Goal: Task Accomplishment & Management: Manage account settings

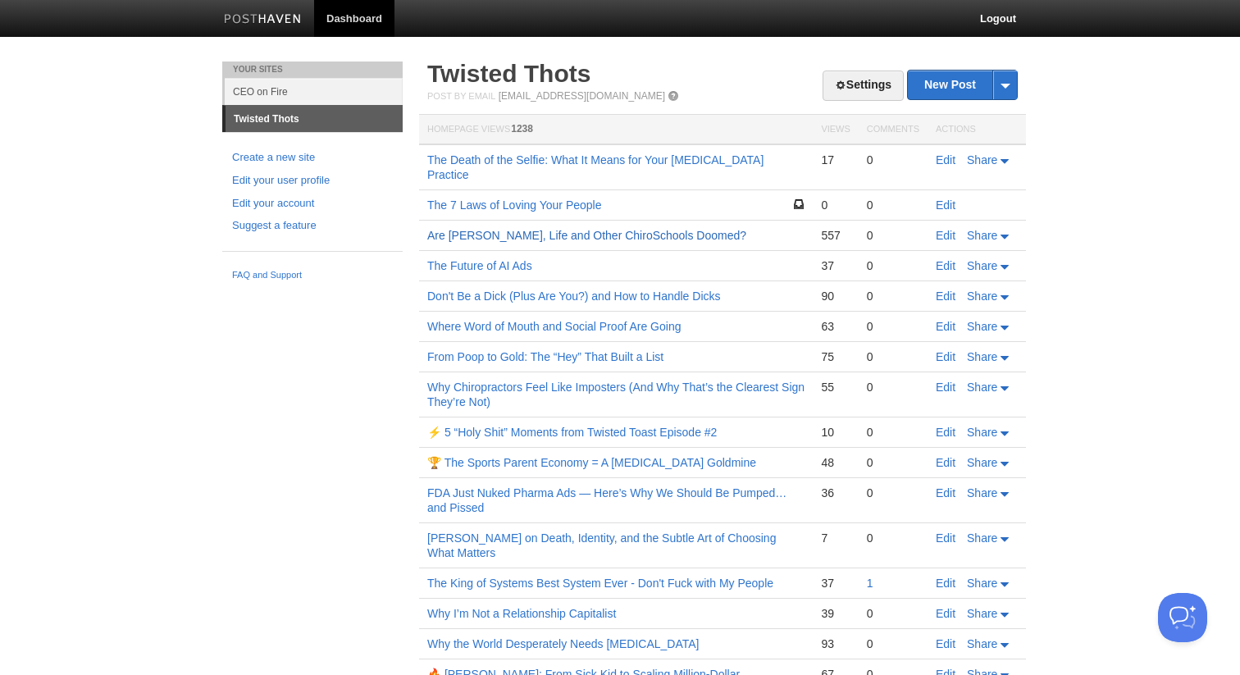
click at [552, 229] on link "Are [PERSON_NAME], Life and Other ChiroSchools Doomed?" at bounding box center [586, 235] width 319 height 13
click at [881, 88] on link "Settings" at bounding box center [863, 86] width 81 height 30
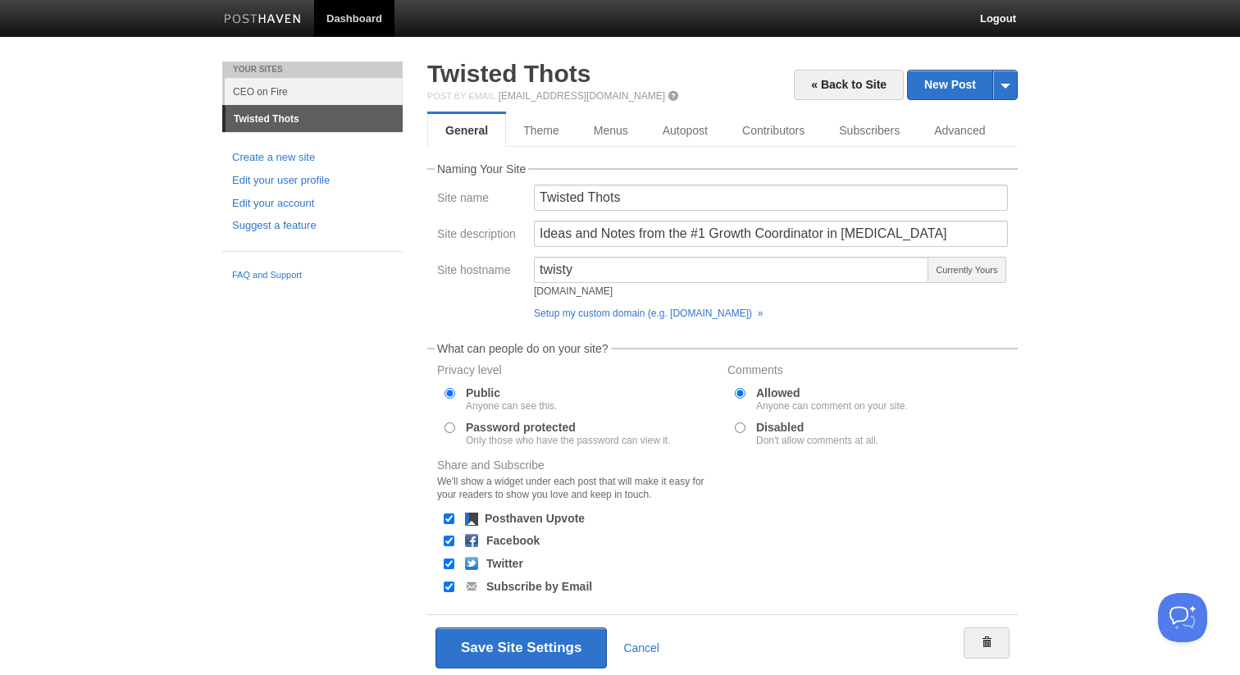
click at [399, 404] on div "Your Sites CEO on Fire Twisted Thots Create a new site Edit your user profile E…" at bounding box center [620, 396] width 820 height 668
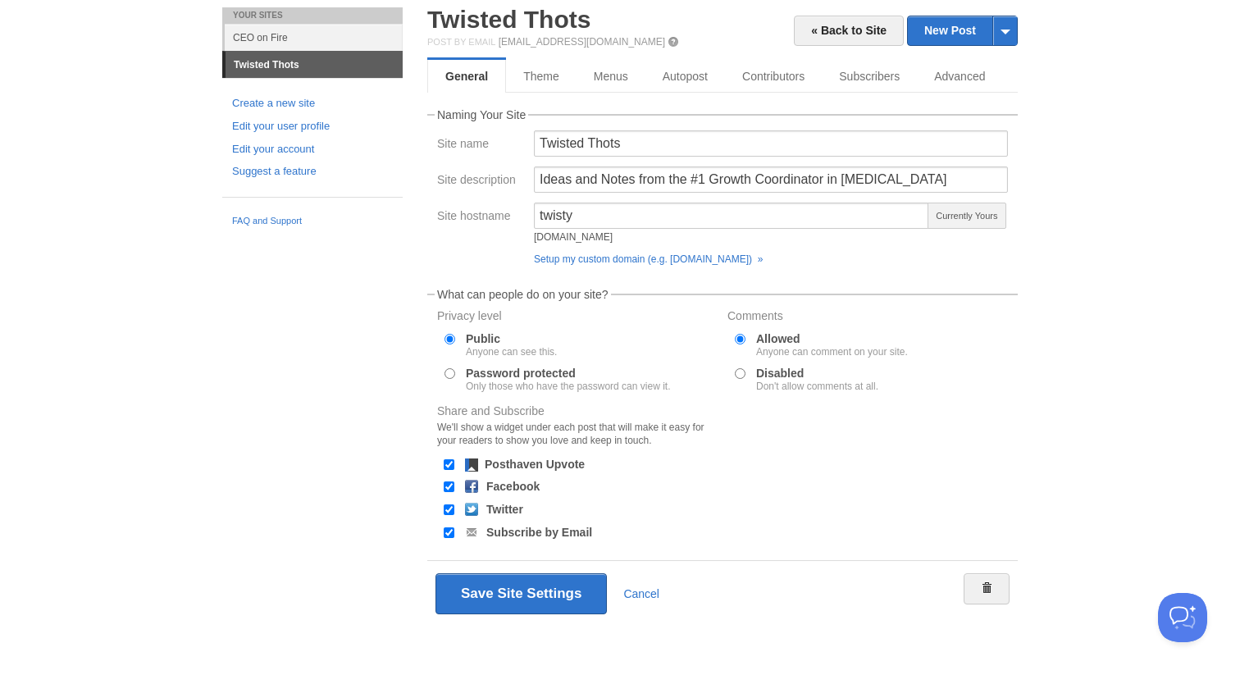
scroll to position [21, 0]
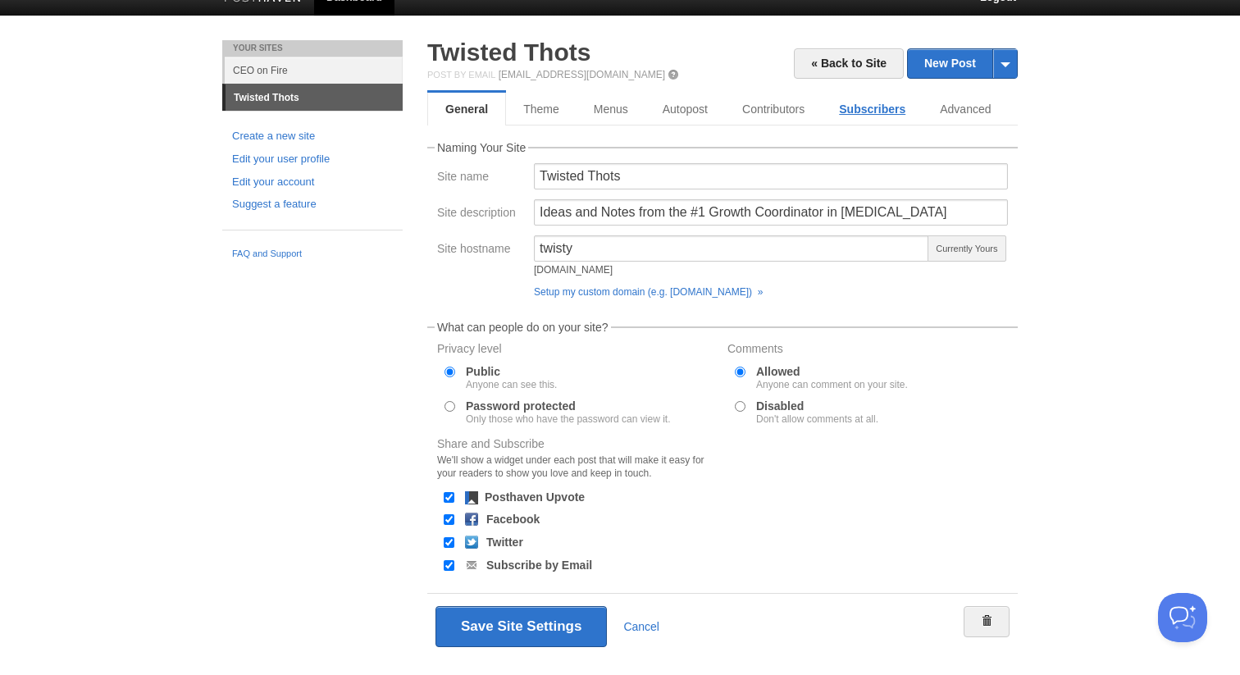
click at [888, 109] on link "Subscribers" at bounding box center [872, 109] width 101 height 33
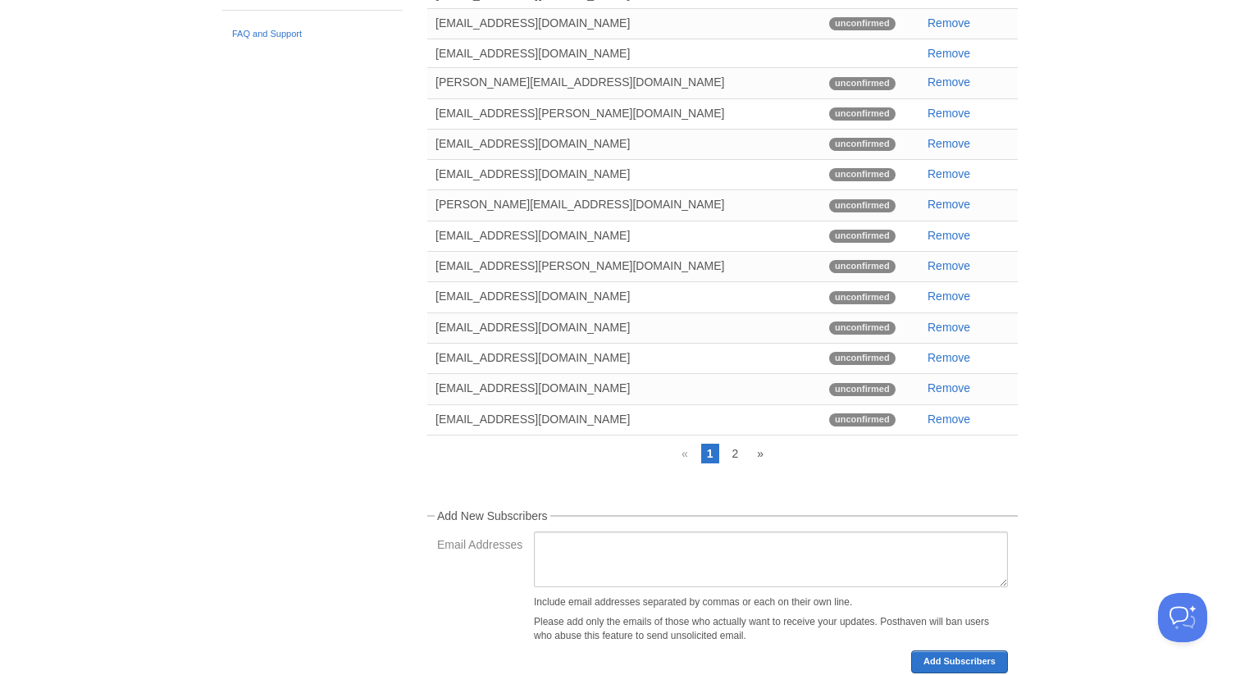
scroll to position [294, 0]
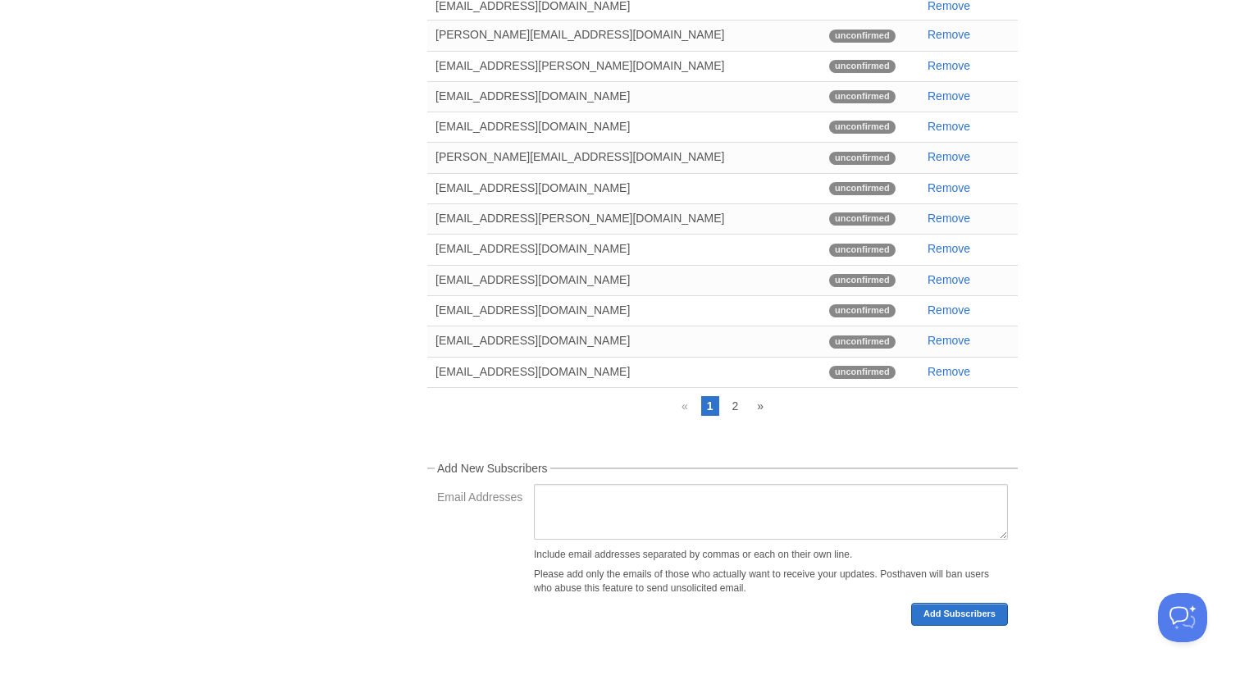
drag, startPoint x: 724, startPoint y: 294, endPoint x: 704, endPoint y: 673, distance: 379.6
click at [704, 673] on div "« Back to Site New Post by Web by Email Twisted Thots Post by Email [EMAIL_ADDR…" at bounding box center [722, 224] width 615 height 902
click at [733, 398] on link "2" at bounding box center [735, 406] width 18 height 20
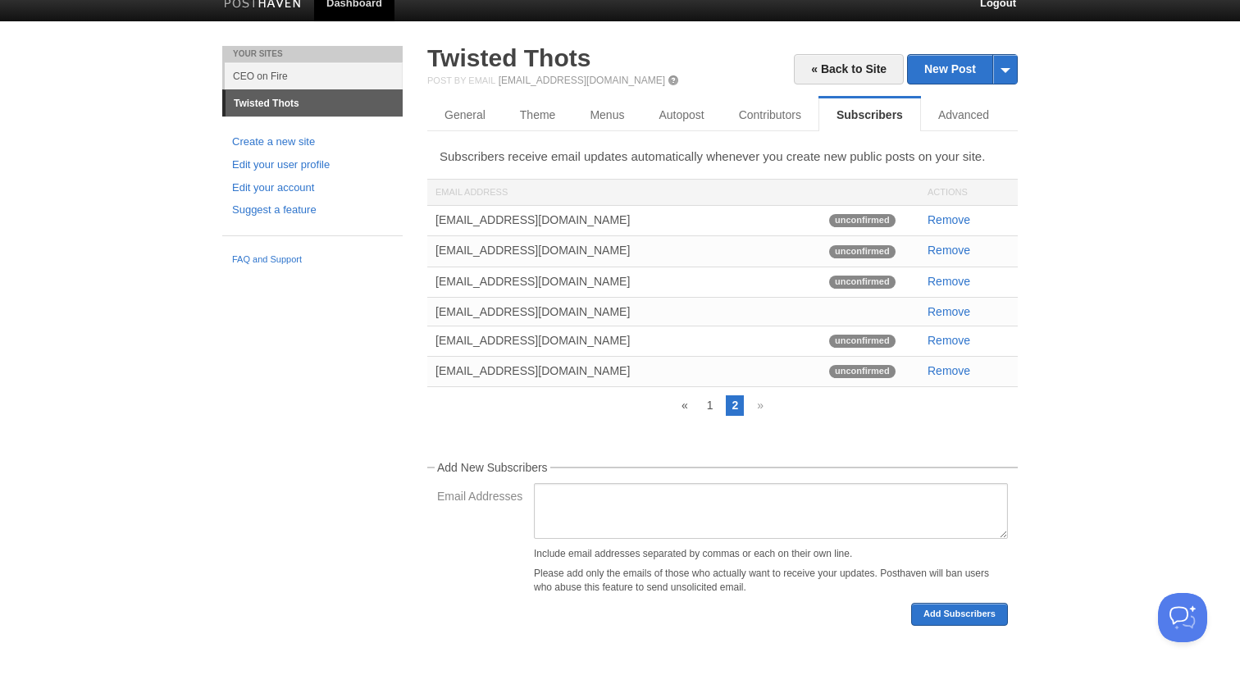
scroll to position [20, 0]
click at [715, 401] on link "1" at bounding box center [710, 405] width 18 height 20
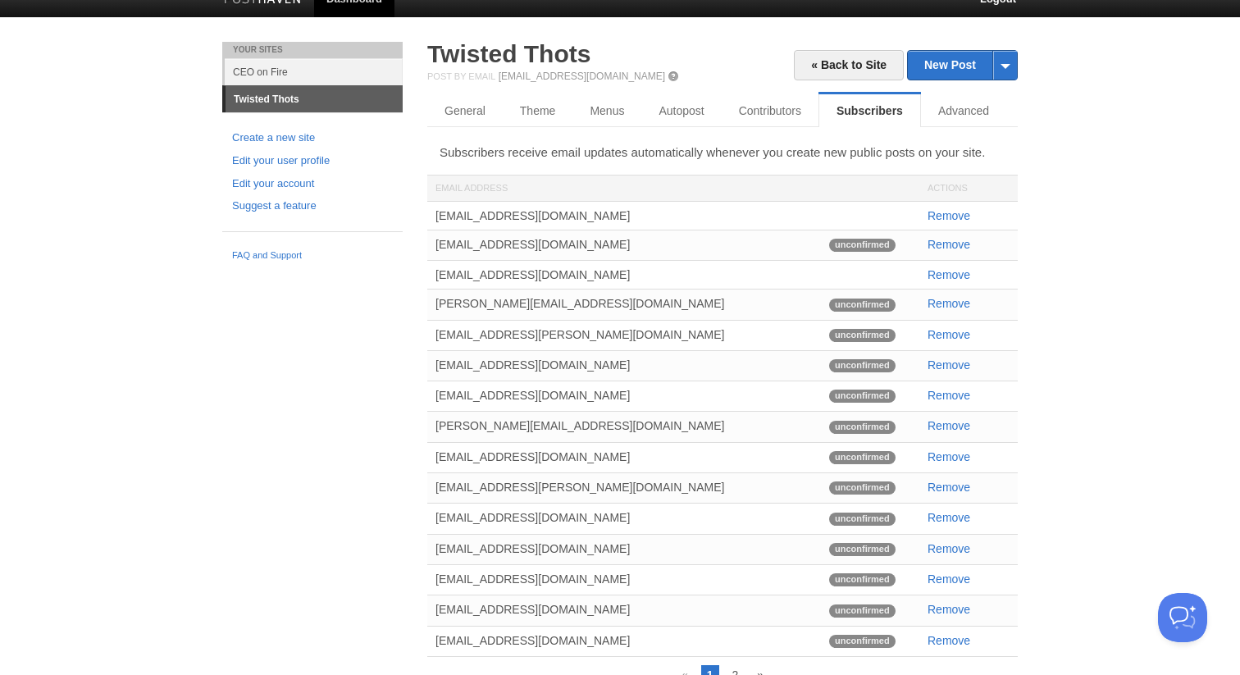
scroll to position [0, 0]
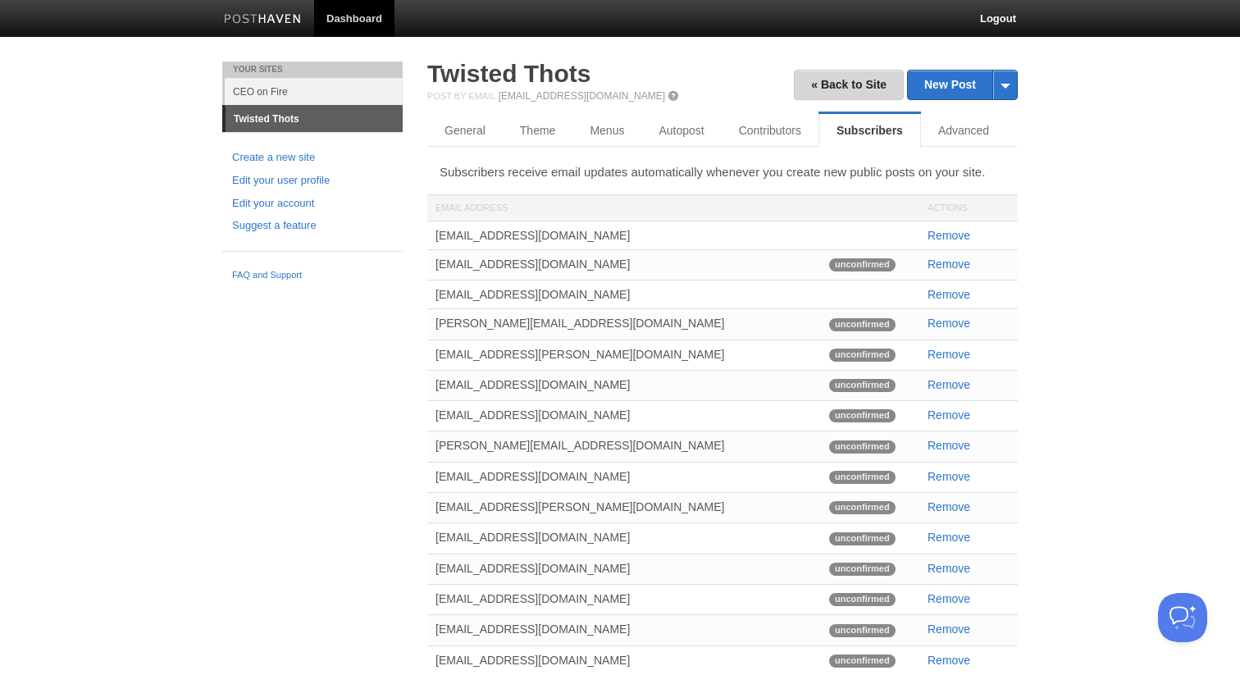
click at [856, 90] on link "« Back to Site" at bounding box center [849, 85] width 110 height 30
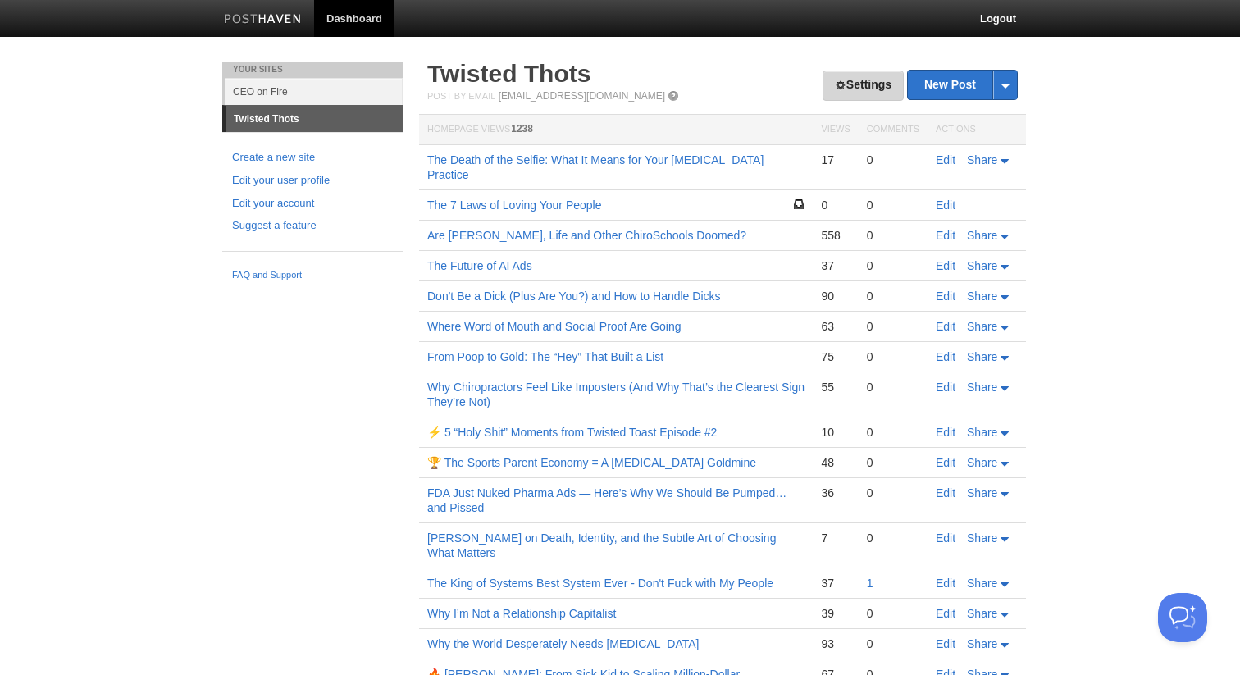
click at [835, 85] on span at bounding box center [840, 85] width 11 height 11
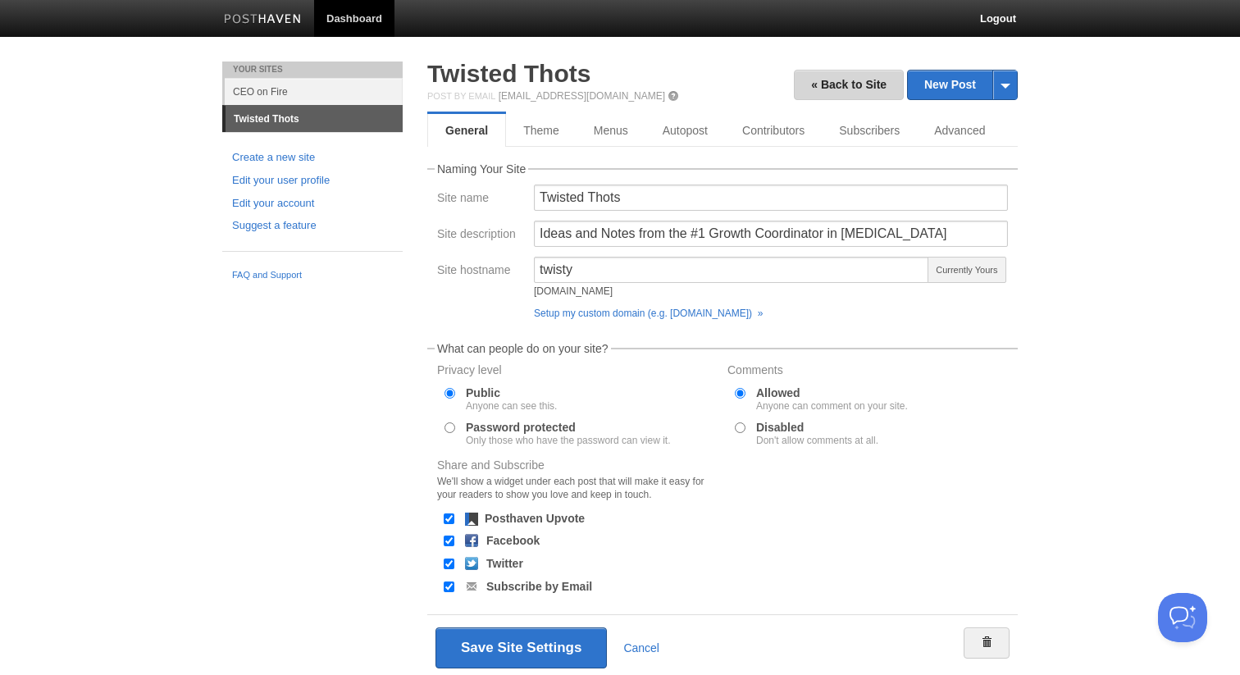
click at [831, 85] on link "« Back to Site" at bounding box center [849, 85] width 110 height 30
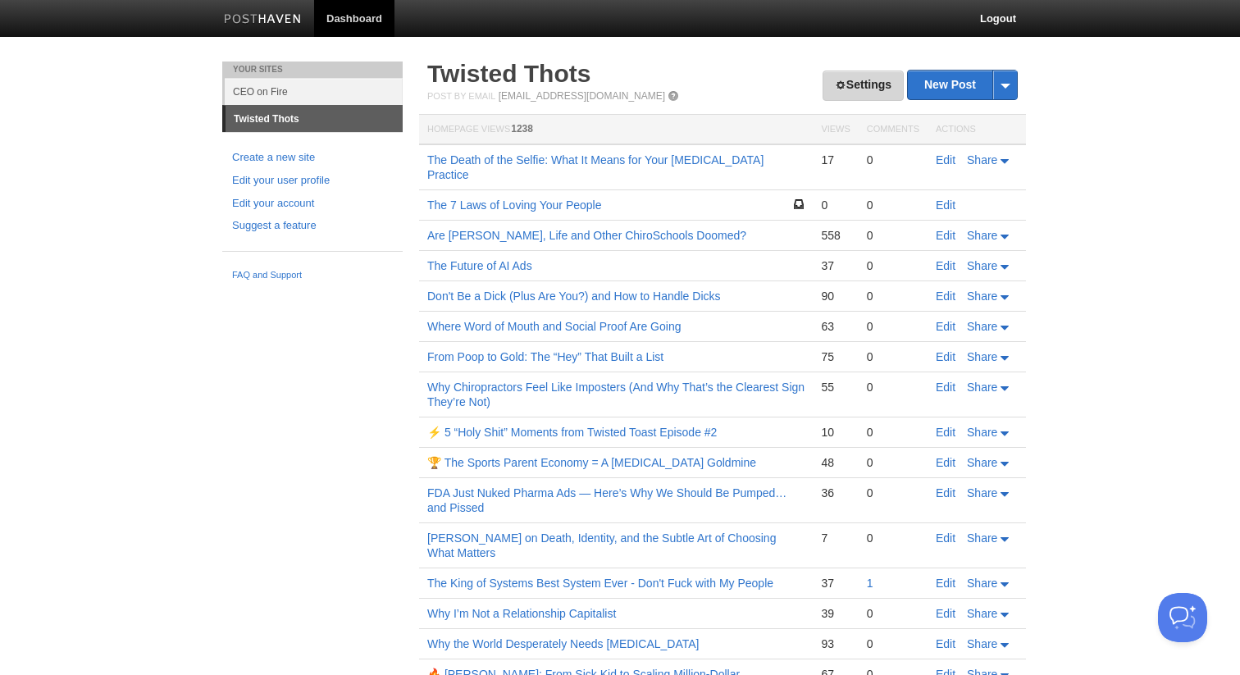
click at [861, 83] on link "Settings" at bounding box center [863, 86] width 81 height 30
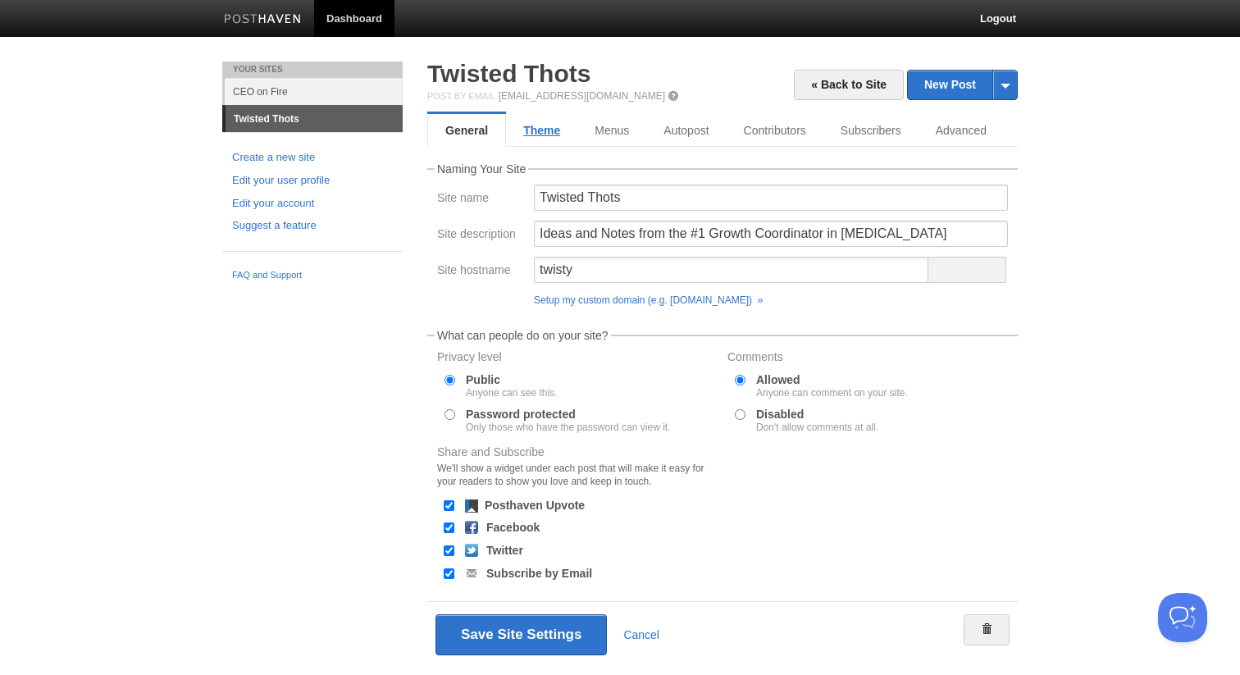
click at [550, 133] on link "Theme" at bounding box center [541, 130] width 71 height 33
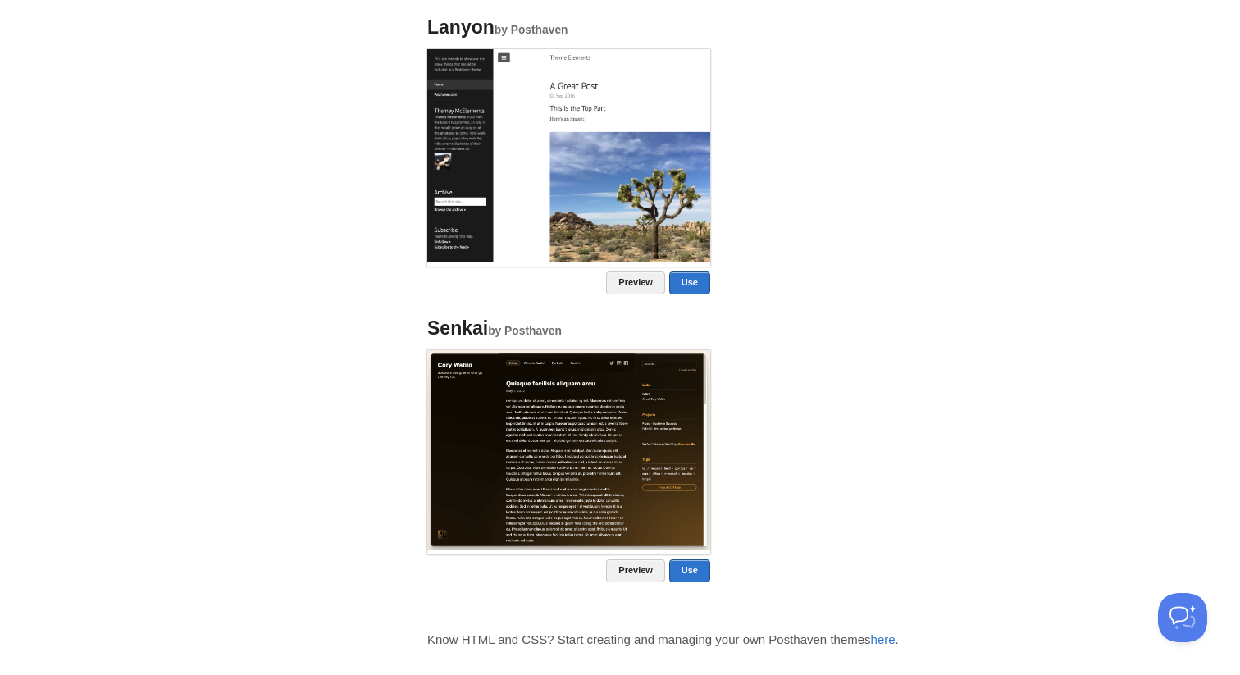
scroll to position [1295, 0]
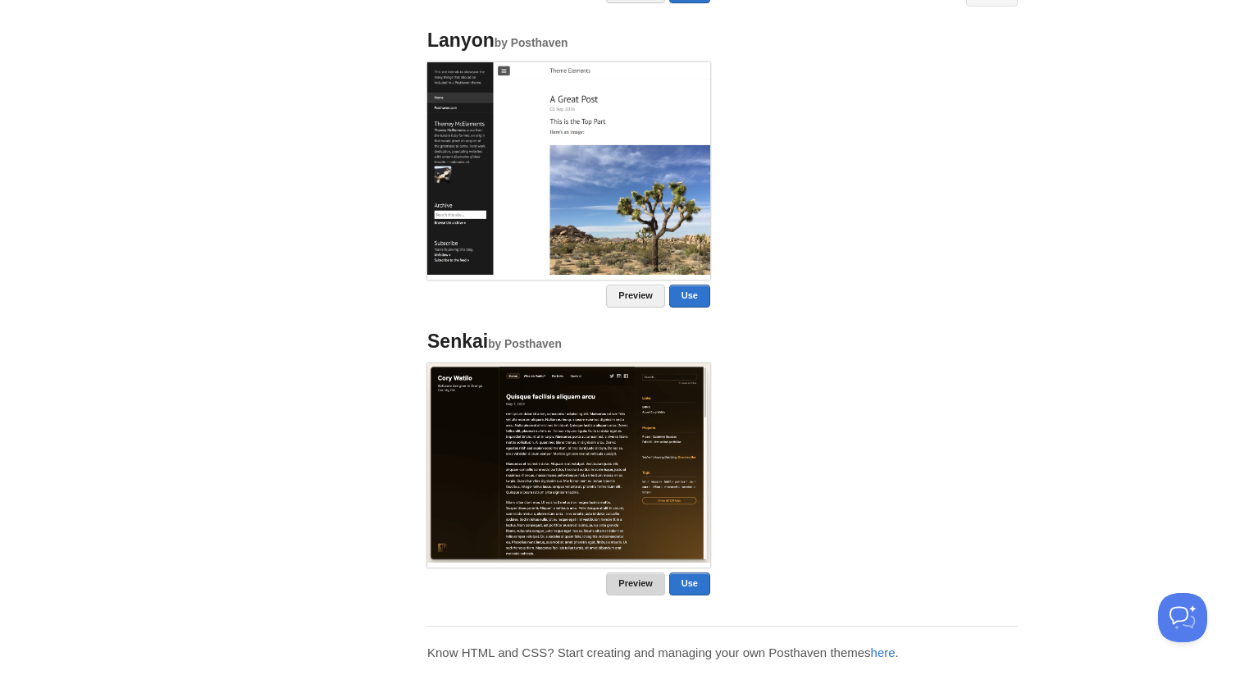
click at [624, 578] on link "Preview" at bounding box center [635, 584] width 59 height 23
click at [619, 294] on link "Preview" at bounding box center [635, 296] width 59 height 23
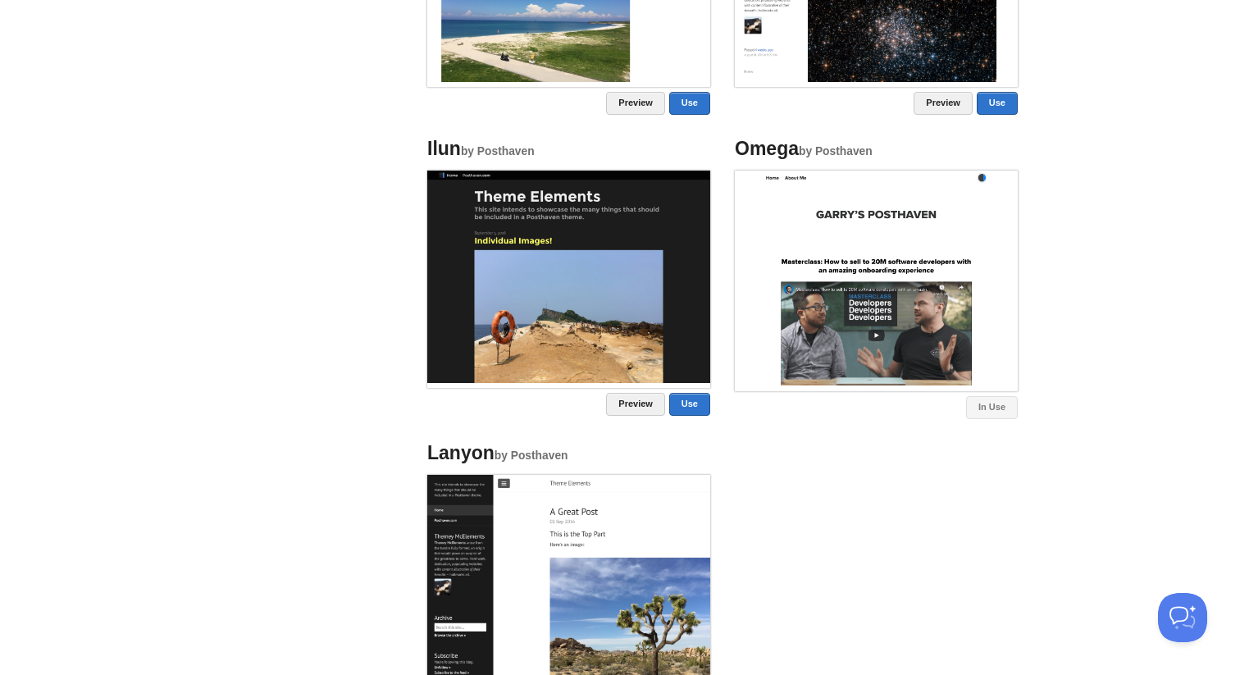
scroll to position [868, 0]
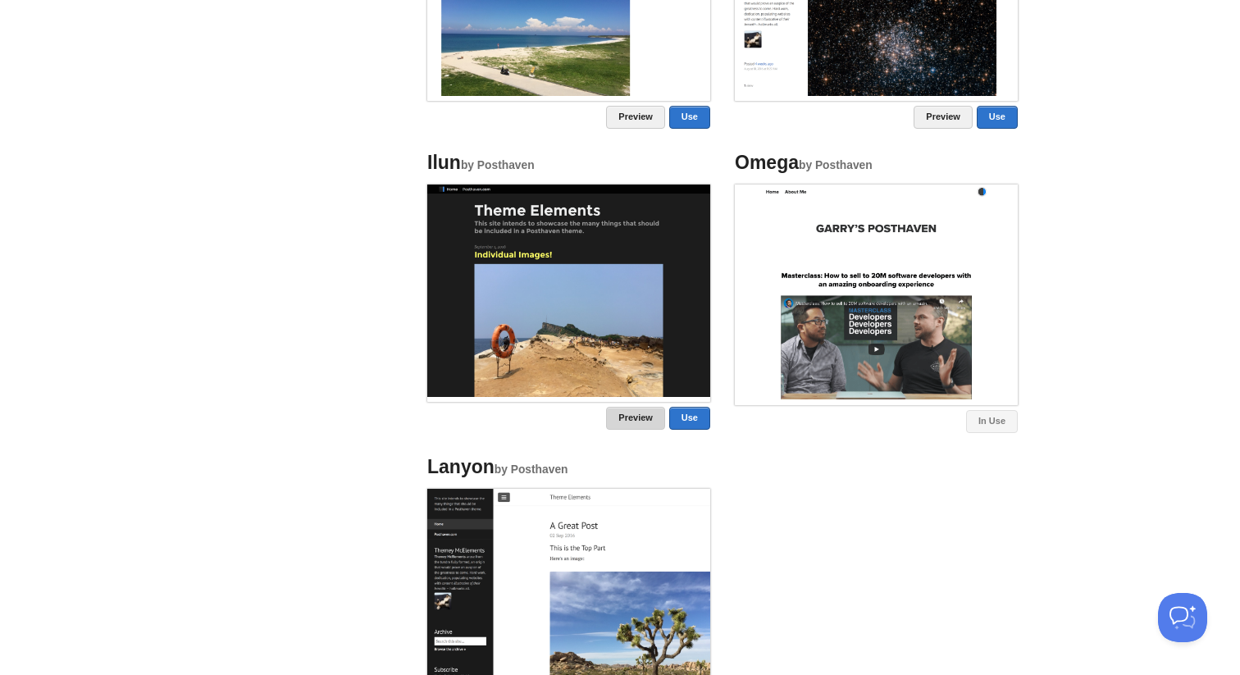
click at [640, 422] on link "Preview" at bounding box center [635, 418] width 59 height 23
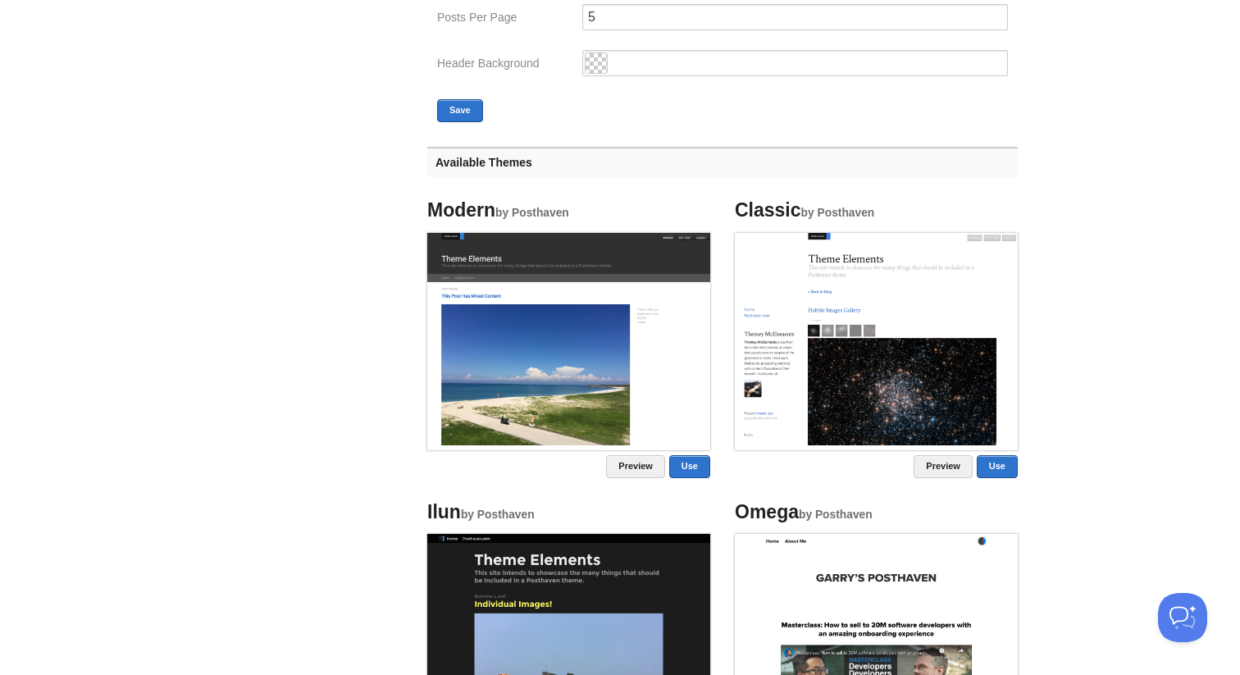
scroll to position [507, 0]
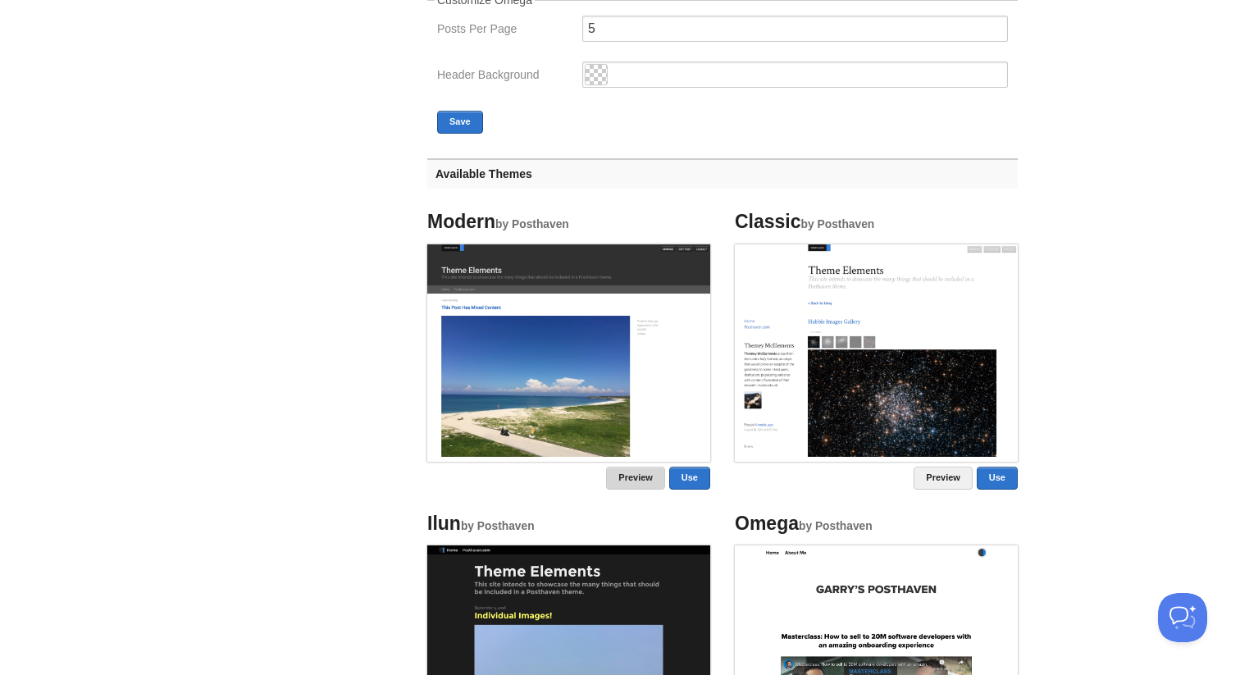
click at [643, 477] on link "Preview" at bounding box center [635, 478] width 59 height 23
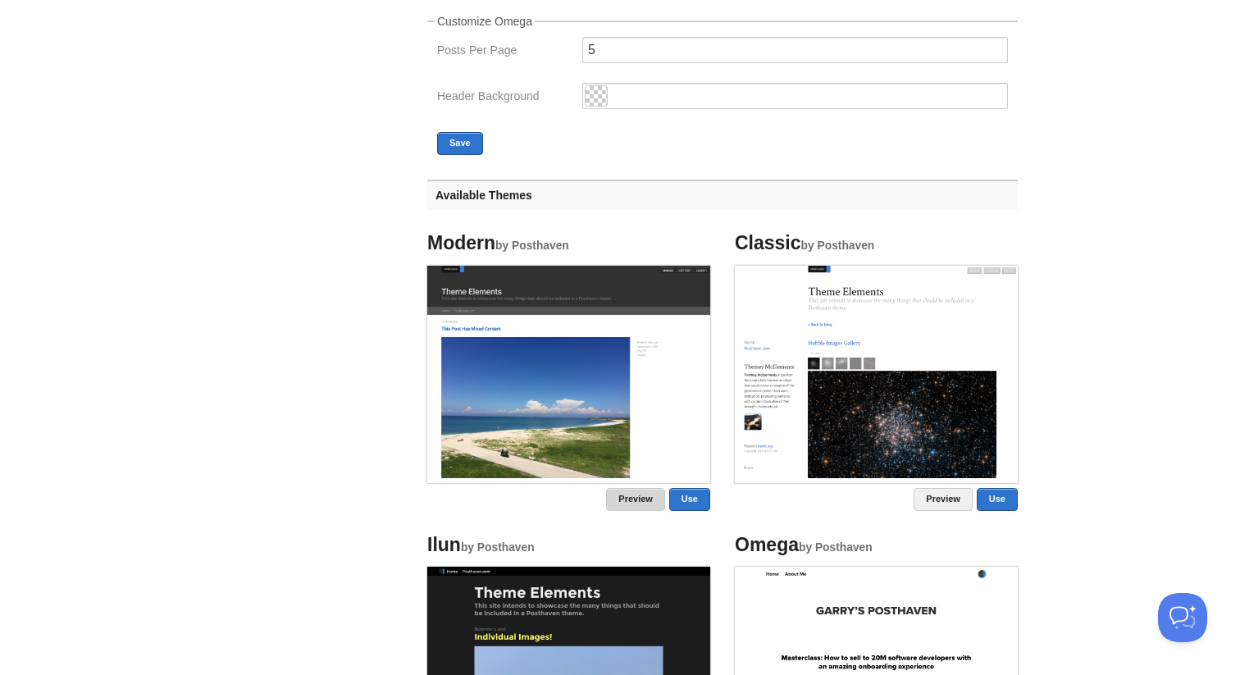
scroll to position [474, 0]
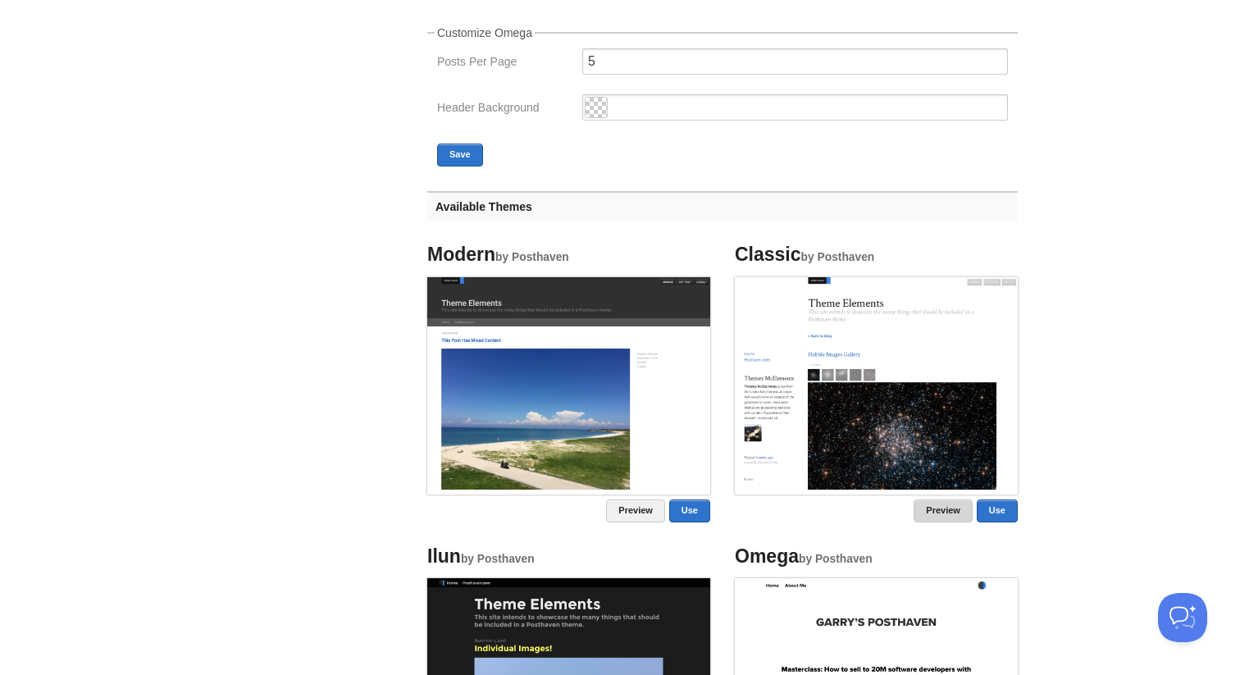
click at [933, 505] on link "Preview" at bounding box center [943, 511] width 59 height 23
